Goal: Find specific page/section: Find specific page/section

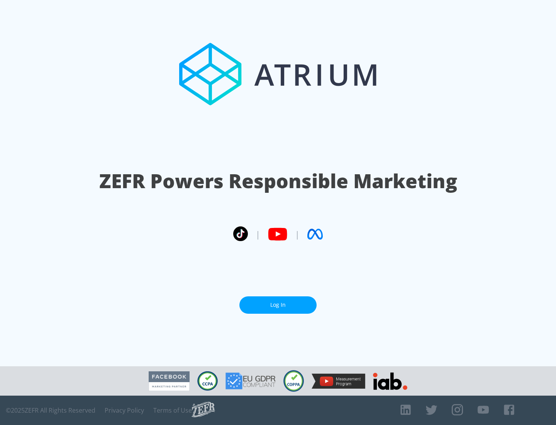
click at [278, 302] on link "Log In" at bounding box center [278, 304] width 77 height 17
